Goal: Transaction & Acquisition: Obtain resource

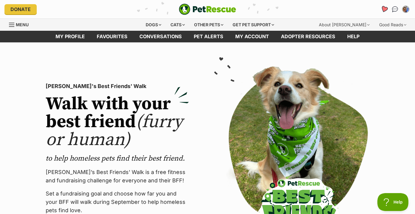
click at [385, 8] on icon "Favourites" at bounding box center [384, 9] width 7 height 7
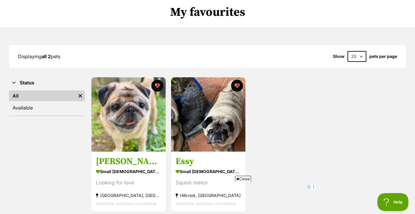
scroll to position [45, 0]
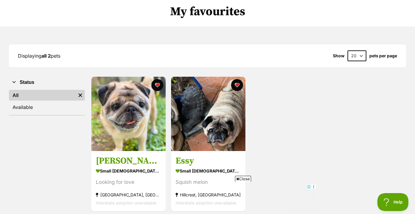
click at [244, 179] on span "Close" at bounding box center [243, 179] width 16 height 6
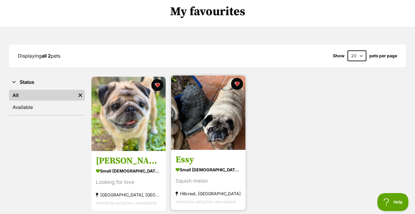
click at [217, 134] on img at bounding box center [208, 113] width 74 height 74
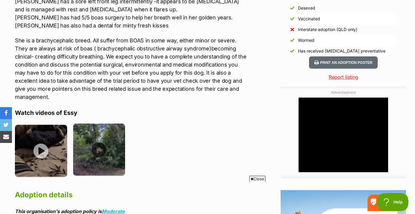
click at [99, 151] on img at bounding box center [99, 150] width 52 height 52
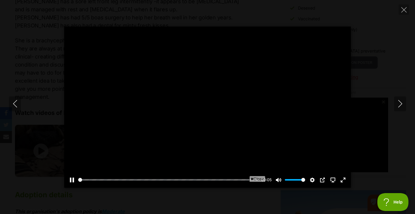
click at [256, 179] on span "Close" at bounding box center [258, 179] width 16 height 6
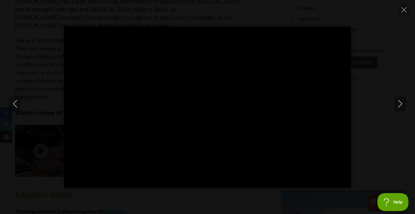
type input "100"
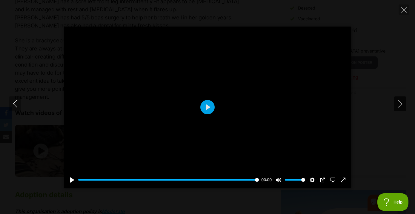
click at [401, 104] on icon "Next" at bounding box center [400, 103] width 7 height 7
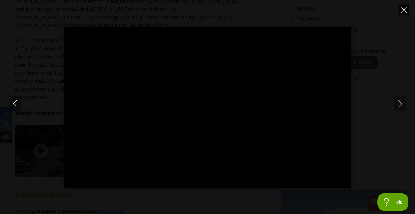
click at [405, 11] on icon "Close" at bounding box center [404, 9] width 5 height 5
type input "54.35"
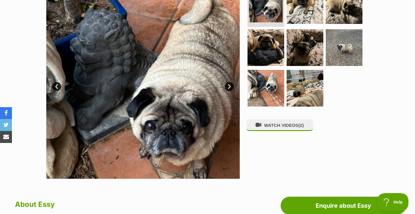
click at [227, 85] on link "Next" at bounding box center [229, 86] width 9 height 9
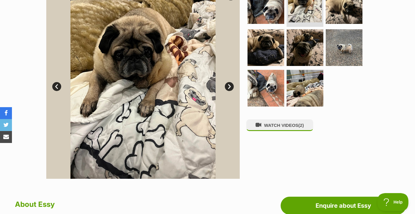
click at [227, 85] on link "Next" at bounding box center [229, 86] width 9 height 9
